Goal: Information Seeking & Learning: Learn about a topic

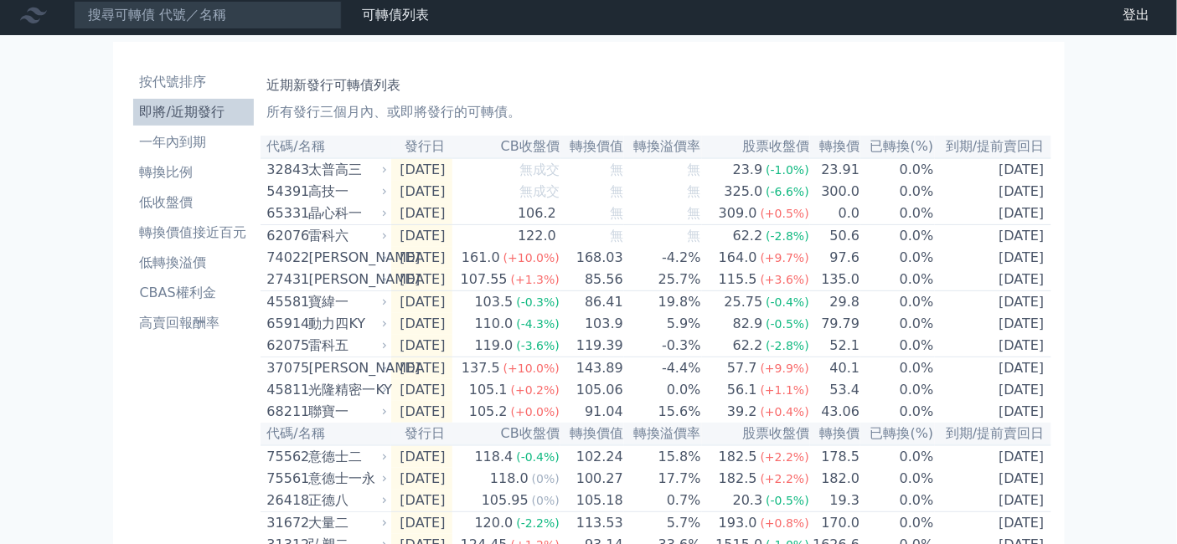
scroll to position [2, 0]
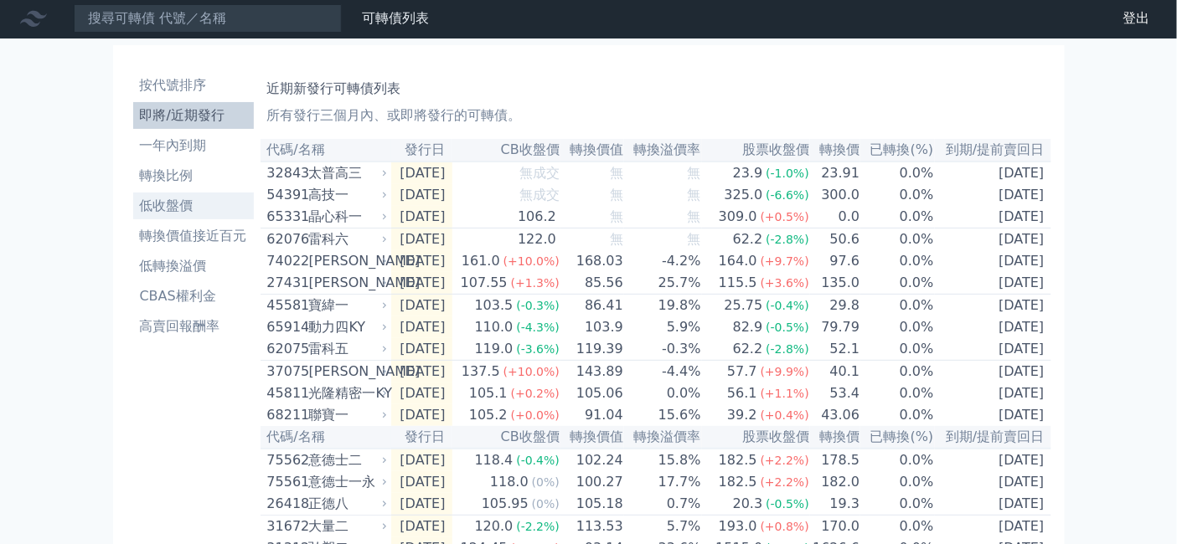
click at [133, 216] on li "低收盤價" at bounding box center [193, 206] width 121 height 20
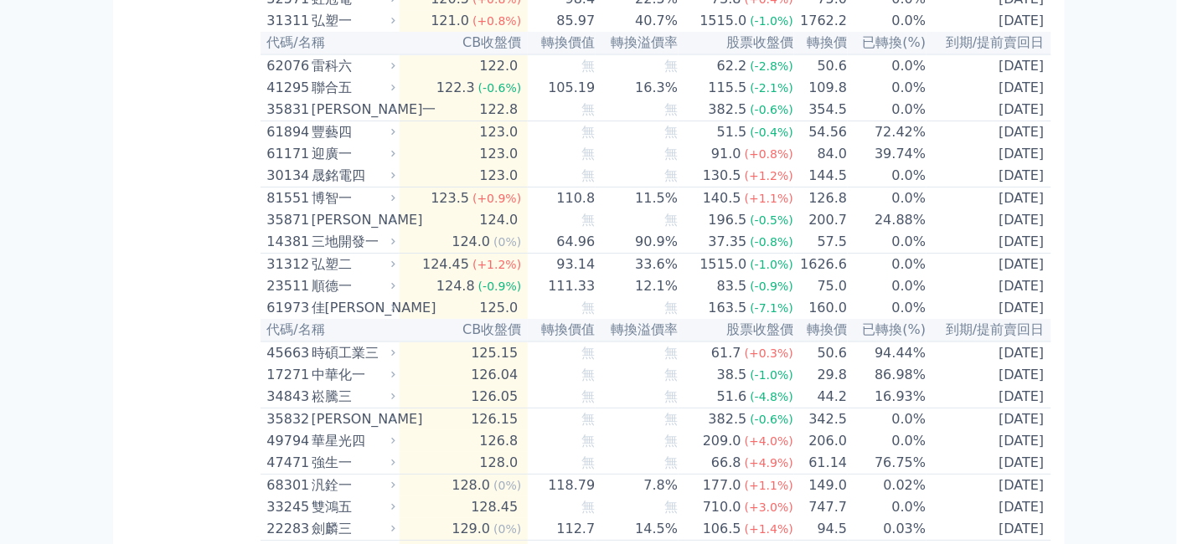
scroll to position [6234, 0]
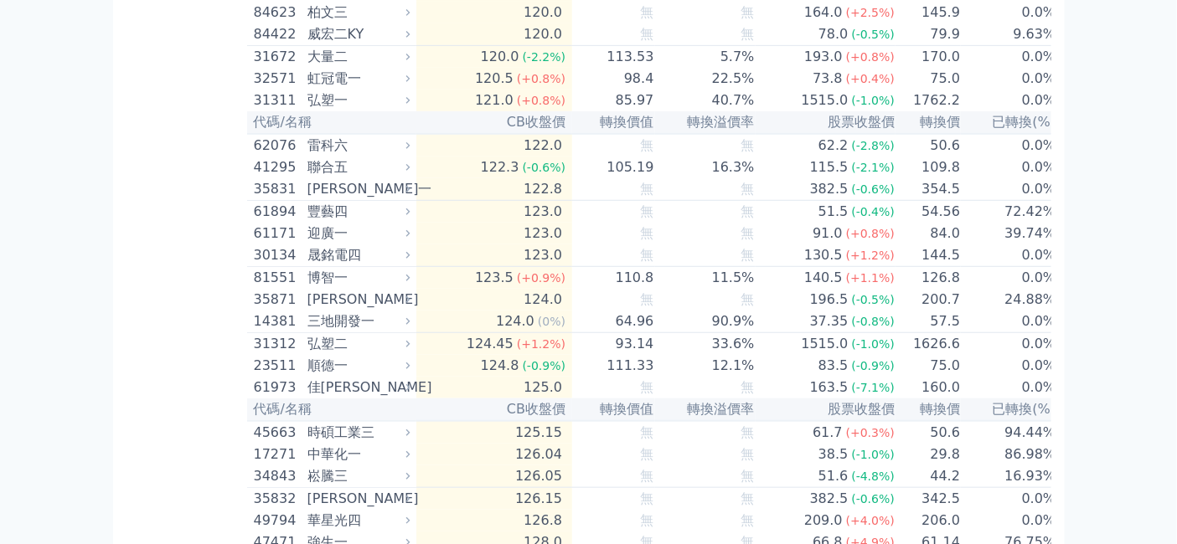
scroll to position [6513, 0]
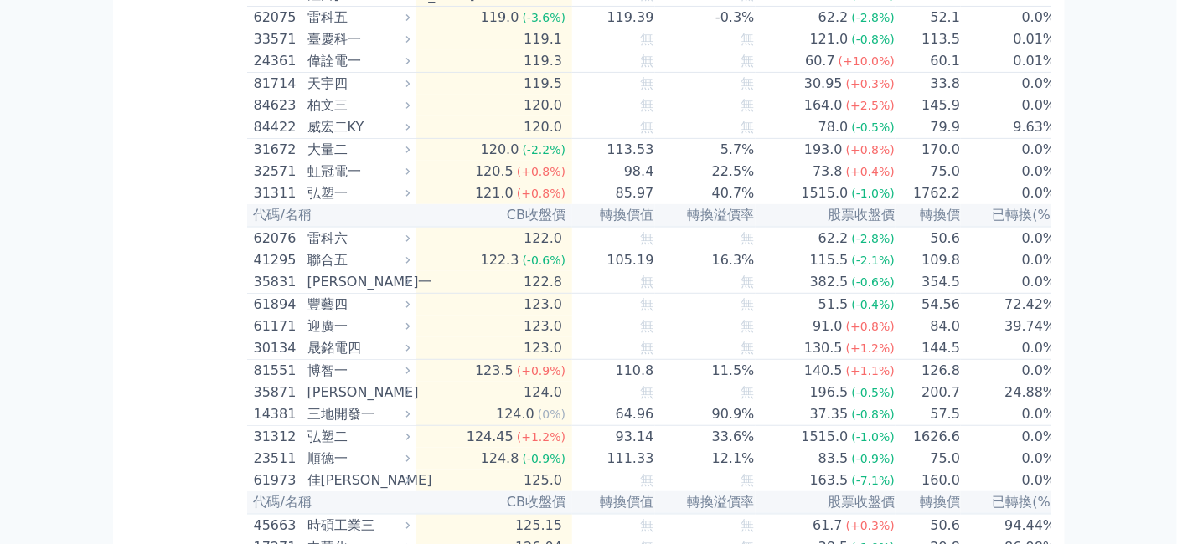
drag, startPoint x: 488, startPoint y: 431, endPoint x: 515, endPoint y: 440, distance: 28.1
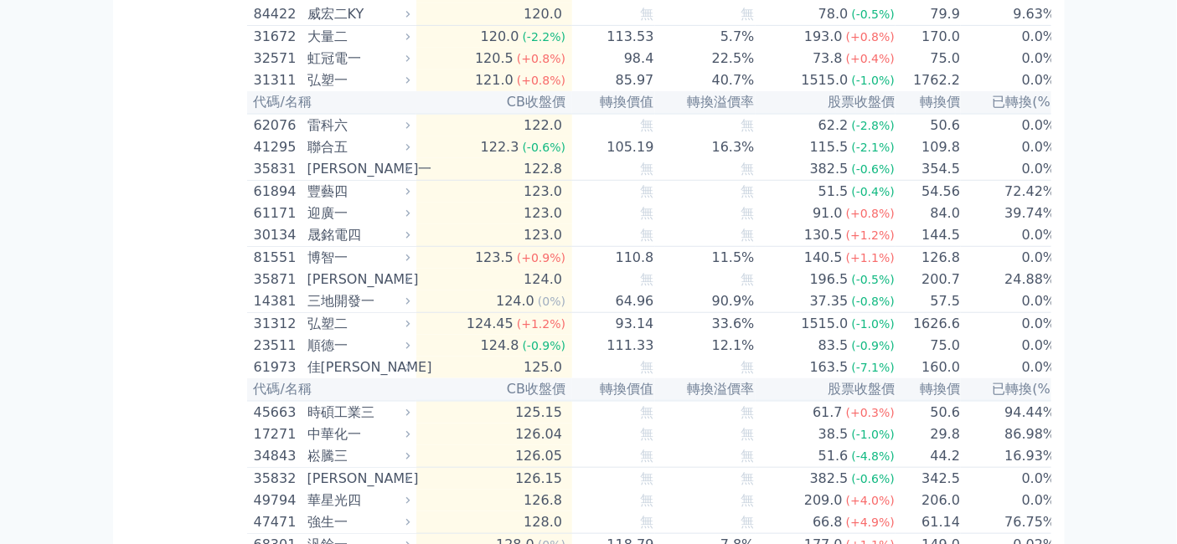
scroll to position [6606, 0]
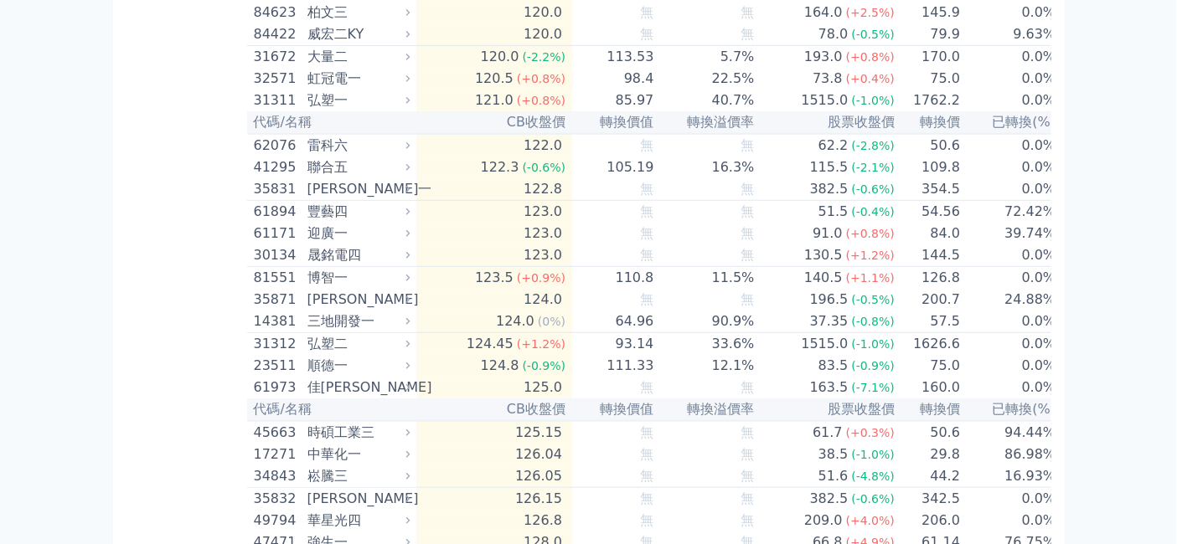
drag, startPoint x: 491, startPoint y: 317, endPoint x: 534, endPoint y: 327, distance: 44.5
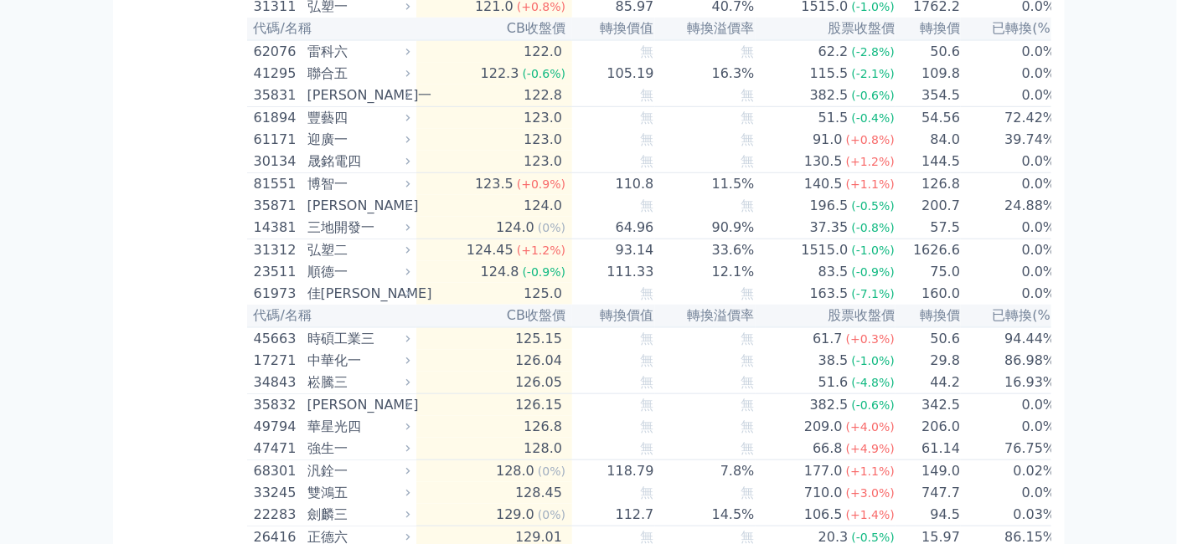
scroll to position [6793, 0]
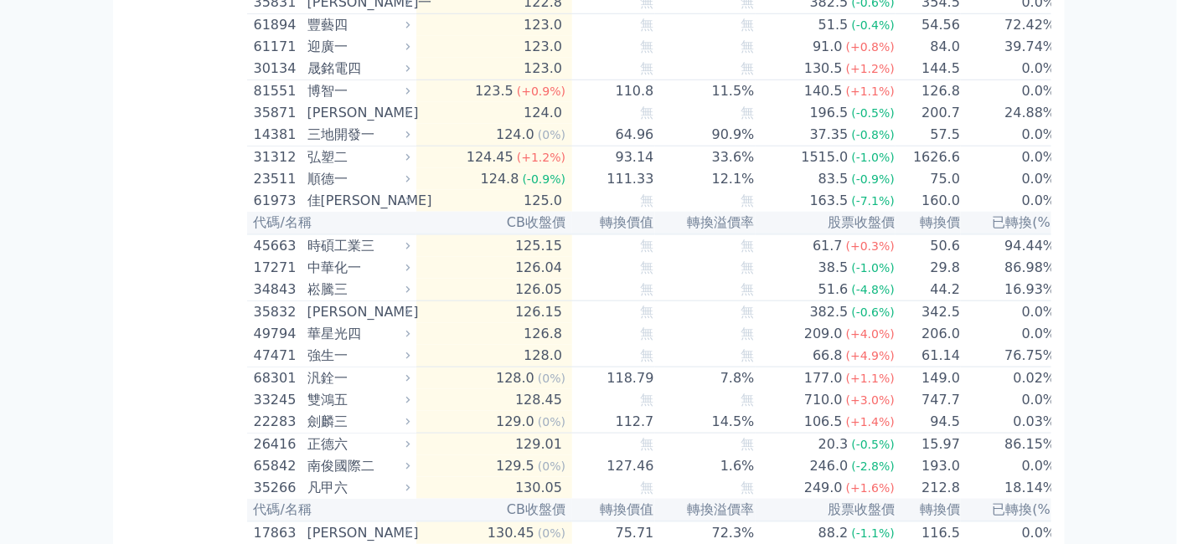
drag, startPoint x: 426, startPoint y: 404, endPoint x: 468, endPoint y: 400, distance: 42.0
copy td "轉換價"
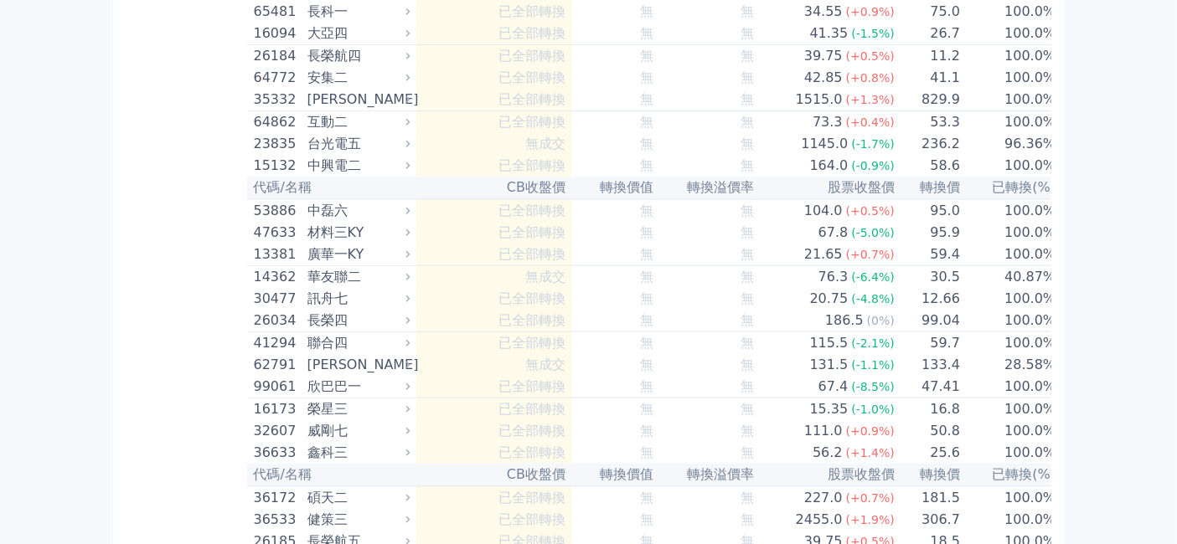
scroll to position [8840, 0]
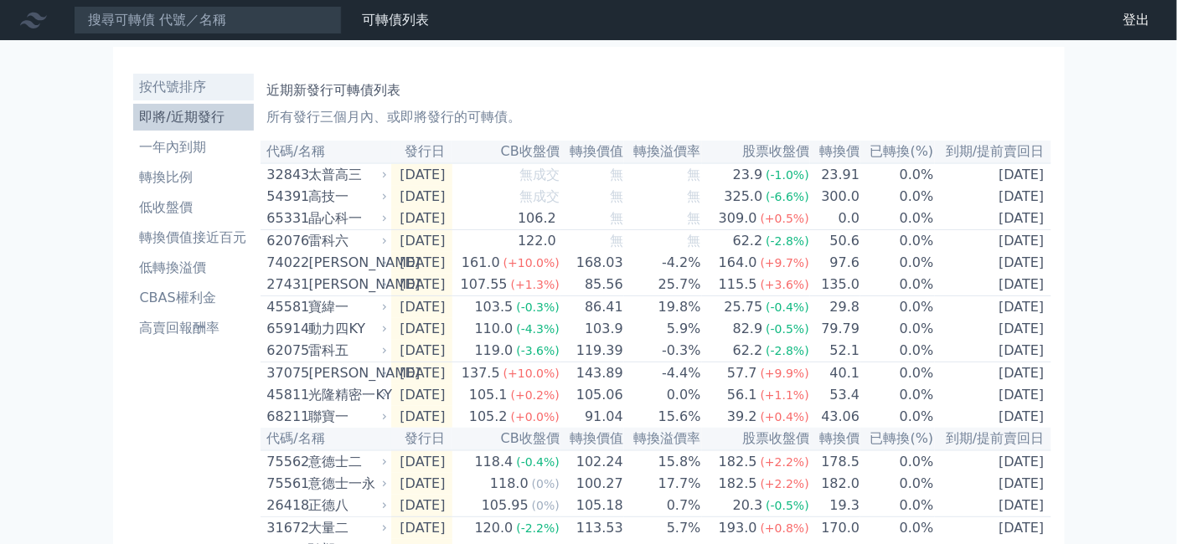
click at [133, 97] on li "按代號排序" at bounding box center [193, 87] width 121 height 20
